Goal: Use online tool/utility: Utilize a website feature to perform a specific function

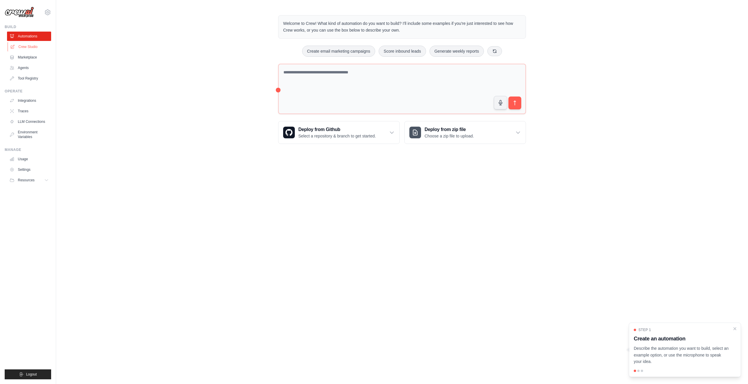
click at [32, 49] on link "Crew Studio" at bounding box center [30, 46] width 44 height 9
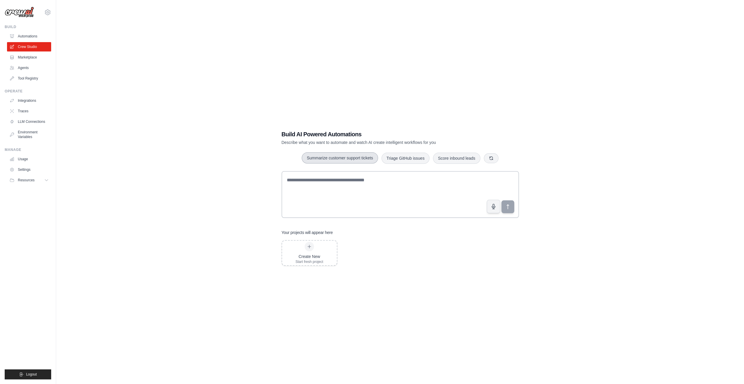
click at [313, 157] on button "Summarize customer support tickets" at bounding box center [339, 157] width 76 height 11
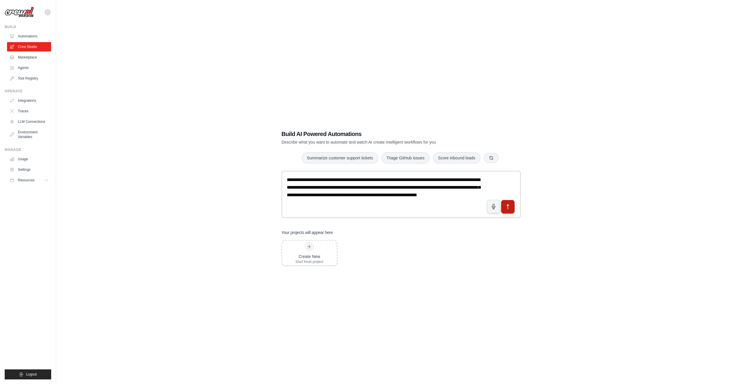
click at [506, 208] on icon "submit" at bounding box center [507, 207] width 6 height 6
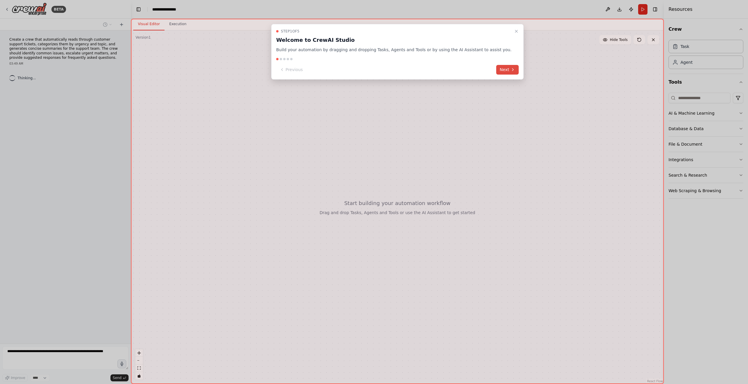
click at [496, 70] on button "Next" at bounding box center [507, 70] width 22 height 10
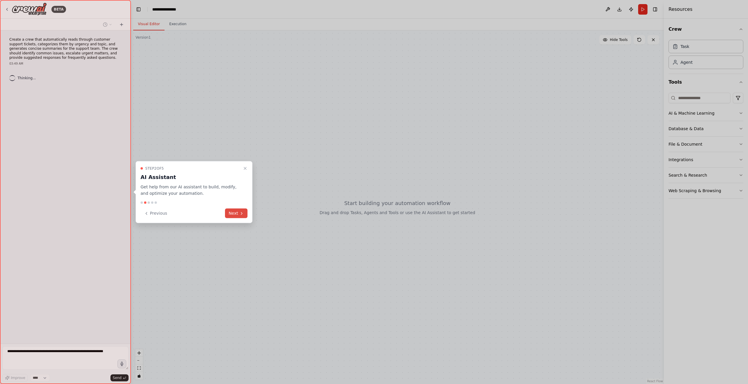
click at [241, 213] on icon at bounding box center [241, 213] width 5 height 5
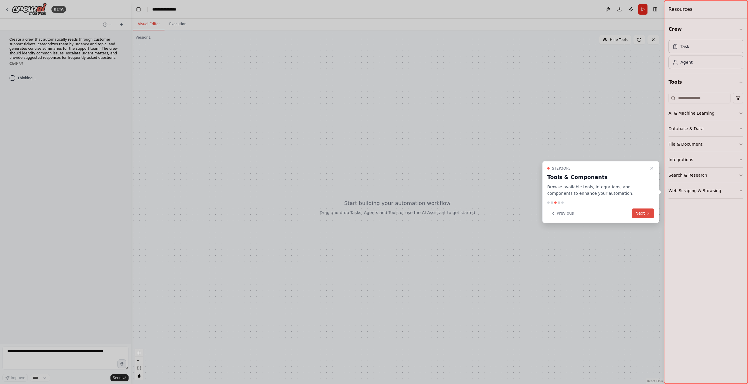
click at [641, 213] on button "Next" at bounding box center [643, 213] width 22 height 10
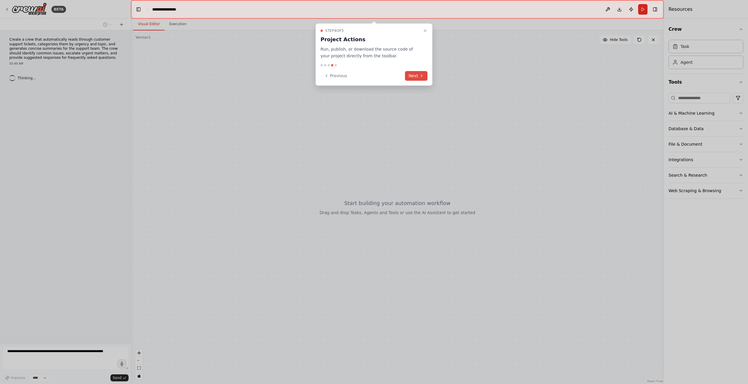
click at [421, 74] on icon at bounding box center [421, 75] width 5 height 5
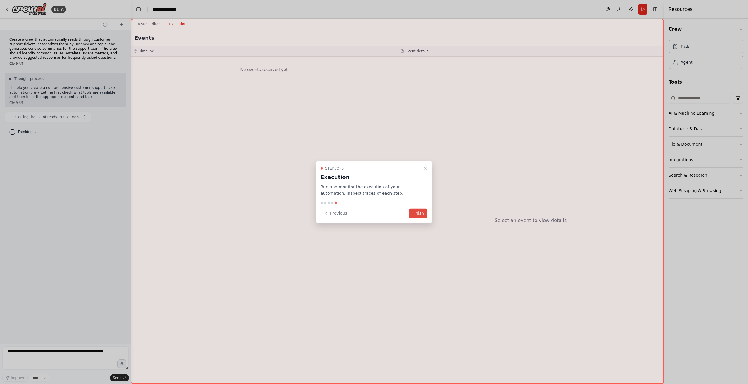
click at [423, 215] on button "Finish" at bounding box center [418, 213] width 19 height 10
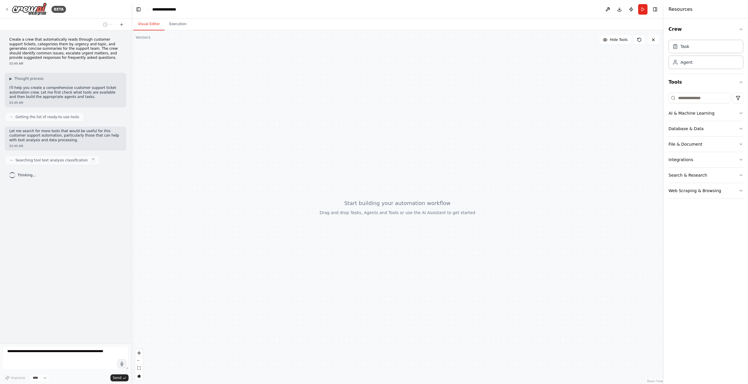
drag, startPoint x: 711, startPoint y: 50, endPoint x: 310, endPoint y: 105, distance: 404.2
click at [310, 105] on div "**********" at bounding box center [374, 192] width 748 height 384
click at [715, 115] on button "AI & Machine Learning" at bounding box center [705, 112] width 75 height 15
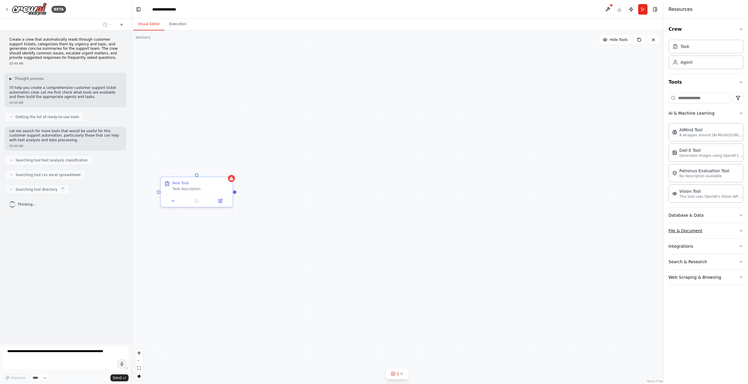
click at [694, 229] on button "File & Document" at bounding box center [705, 230] width 75 height 15
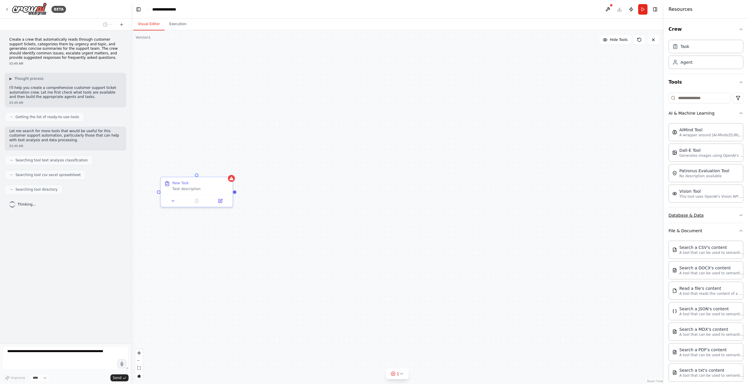
click at [696, 211] on button "Database & Data" at bounding box center [705, 214] width 75 height 15
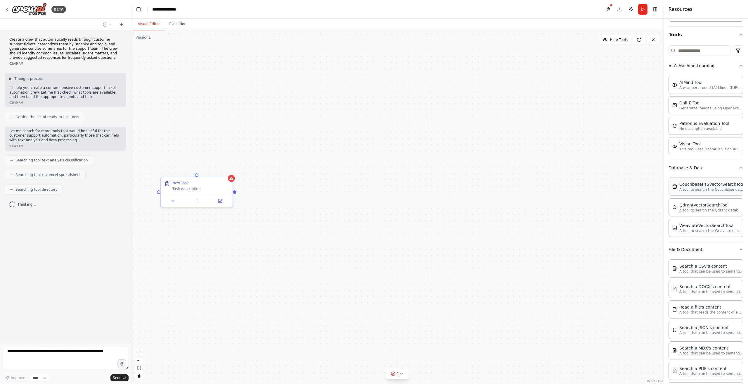
scroll to position [141, 0]
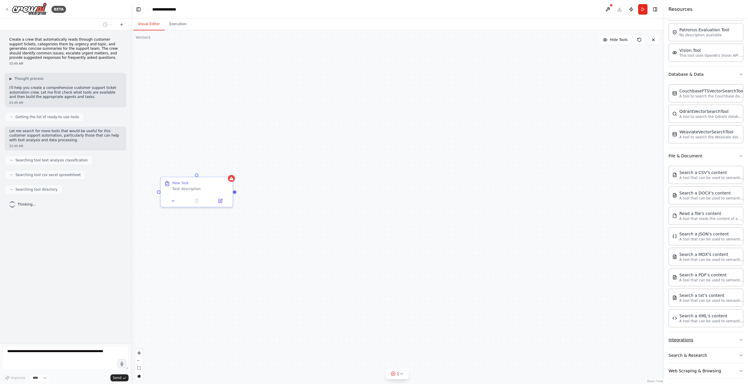
click at [719, 332] on button "Integrations" at bounding box center [705, 339] width 75 height 15
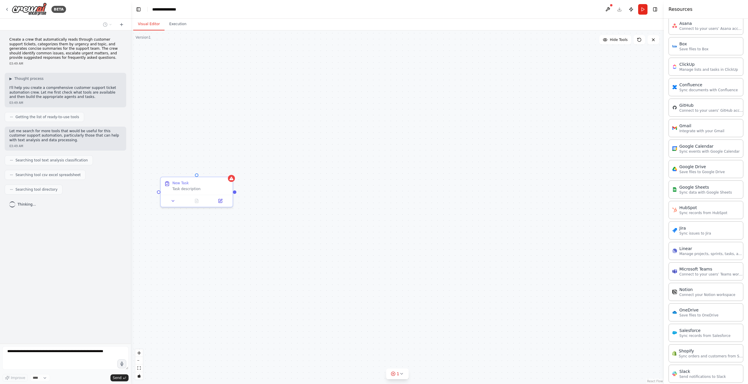
scroll to position [491, 0]
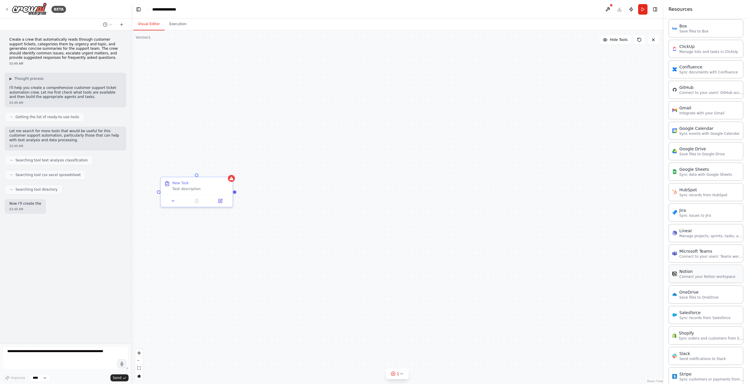
click at [715, 274] on p "Connect your Notion workspace" at bounding box center [707, 276] width 56 height 5
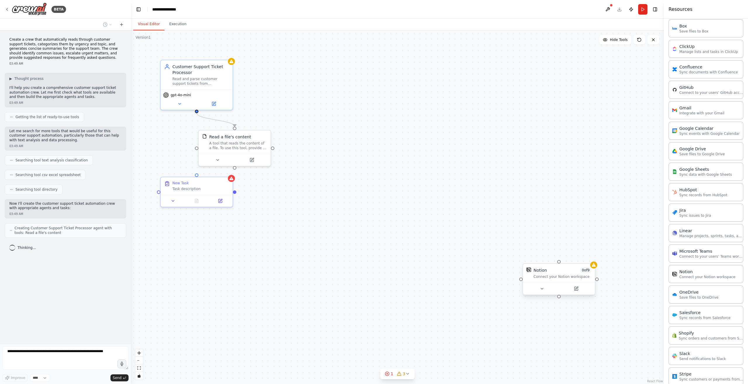
click at [560, 278] on div "Connect your Notion workspace" at bounding box center [562, 276] width 58 height 5
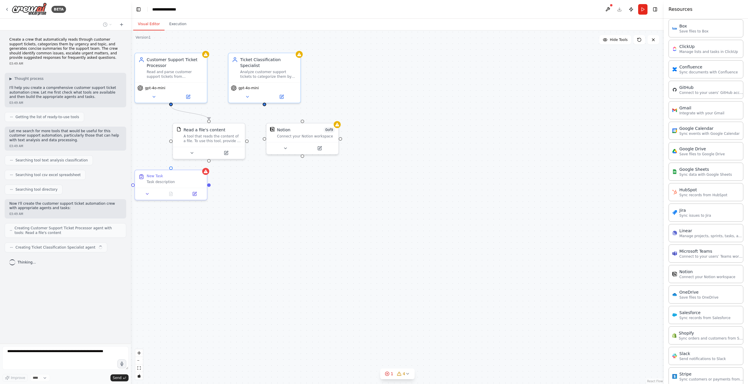
drag, startPoint x: 549, startPoint y: 276, endPoint x: 524, endPoint y: 269, distance: 26.6
click at [524, 269] on div ".deletable-edge-delete-btn { width: 20px; height: 20px; border: 0px solid #ffff…" at bounding box center [397, 206] width 533 height 353
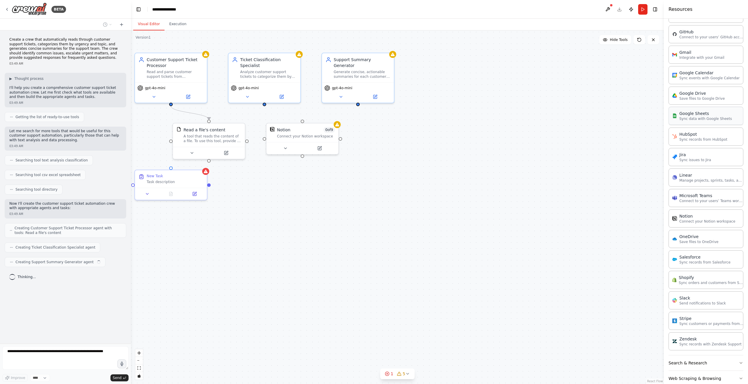
scroll to position [550, 0]
